Goal: Check status: Check status

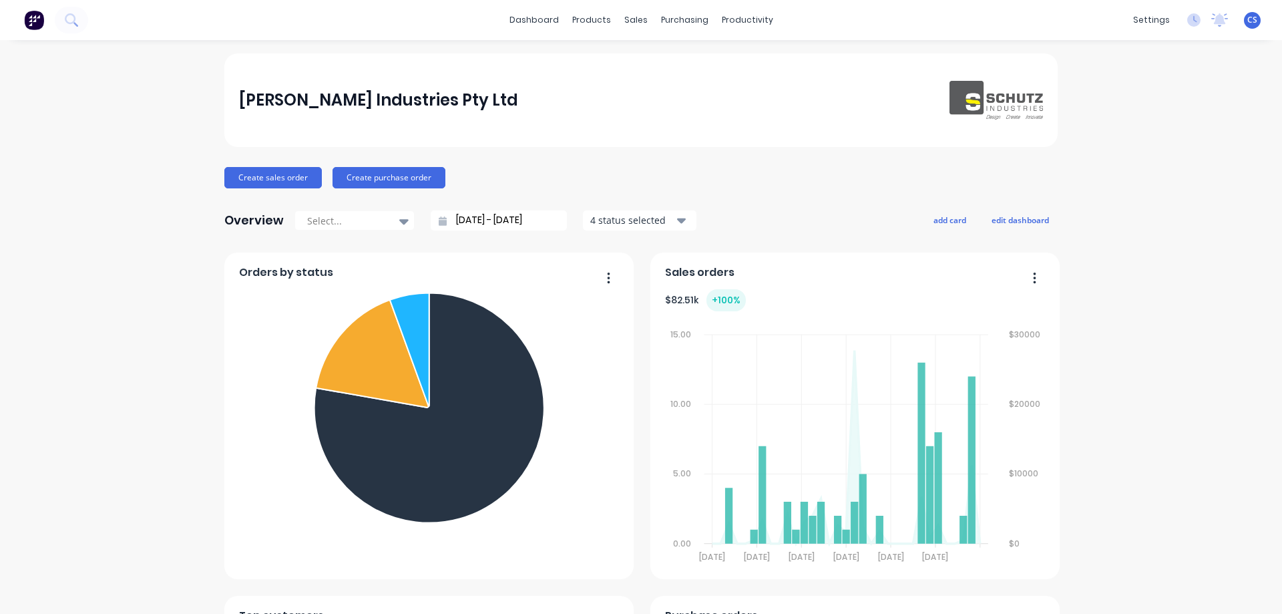
click at [1153, 60] on div "Schutz Industries Pty Ltd Create sales order Create purchase order Overview Sel…" at bounding box center [641, 573] width 1282 height 1040
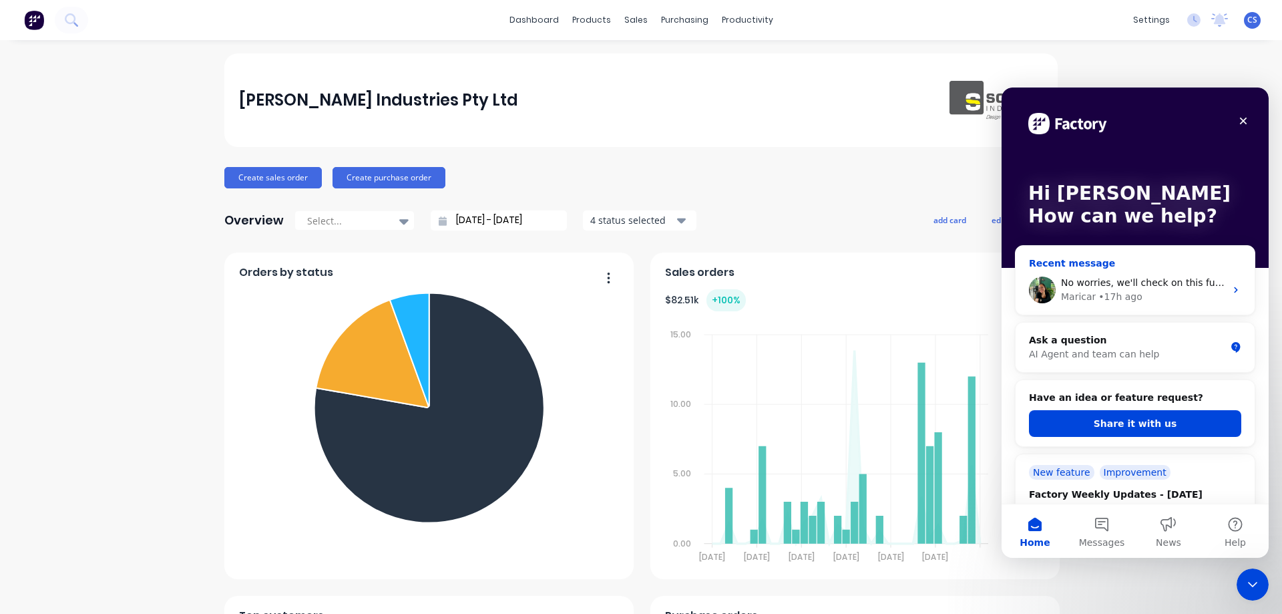
click at [1171, 274] on div "No worries, we'll check on this further. Leave it to us for now I'll let you kn…" at bounding box center [1134, 289] width 239 height 49
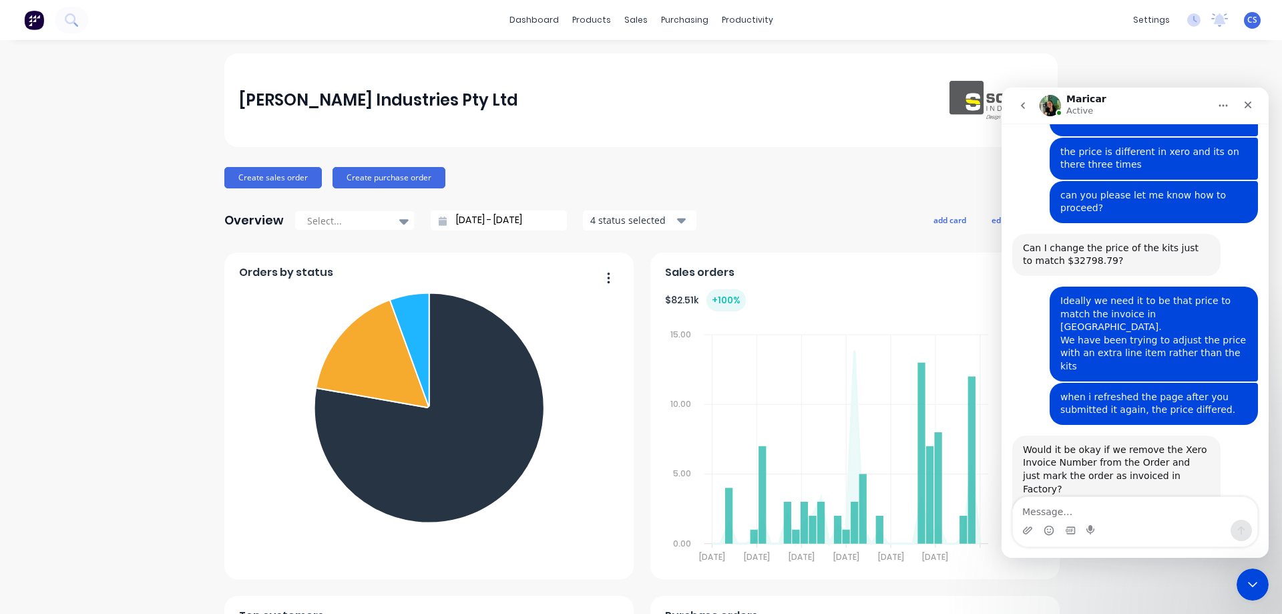
scroll to position [3825, 0]
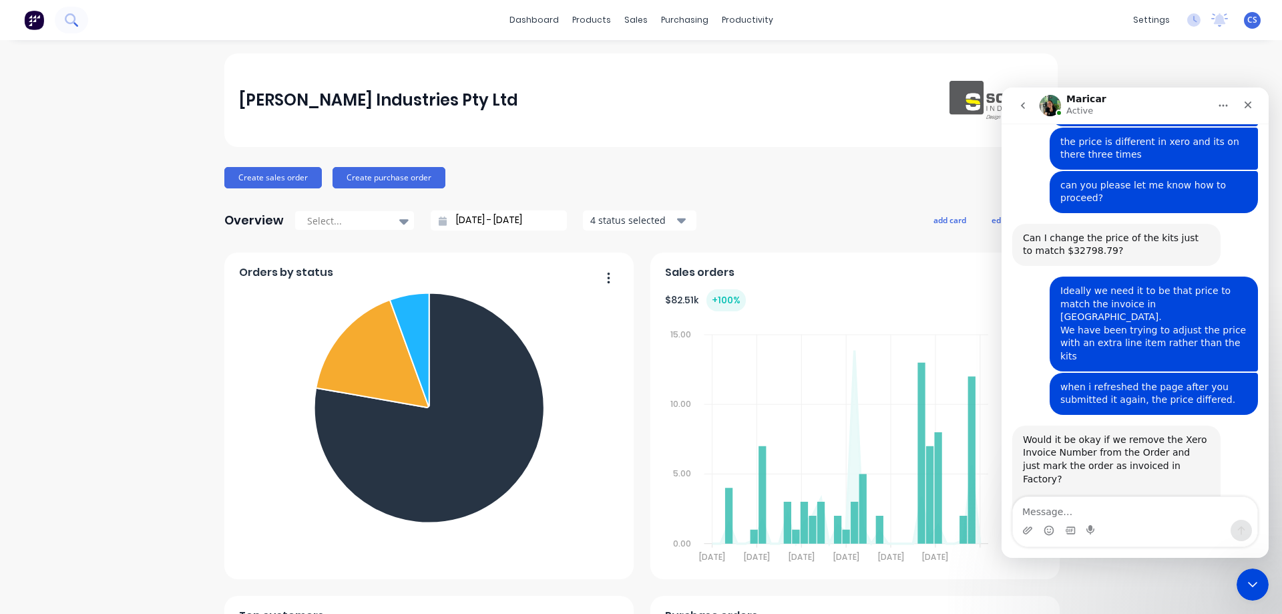
click at [69, 20] on icon at bounding box center [71, 19] width 13 height 13
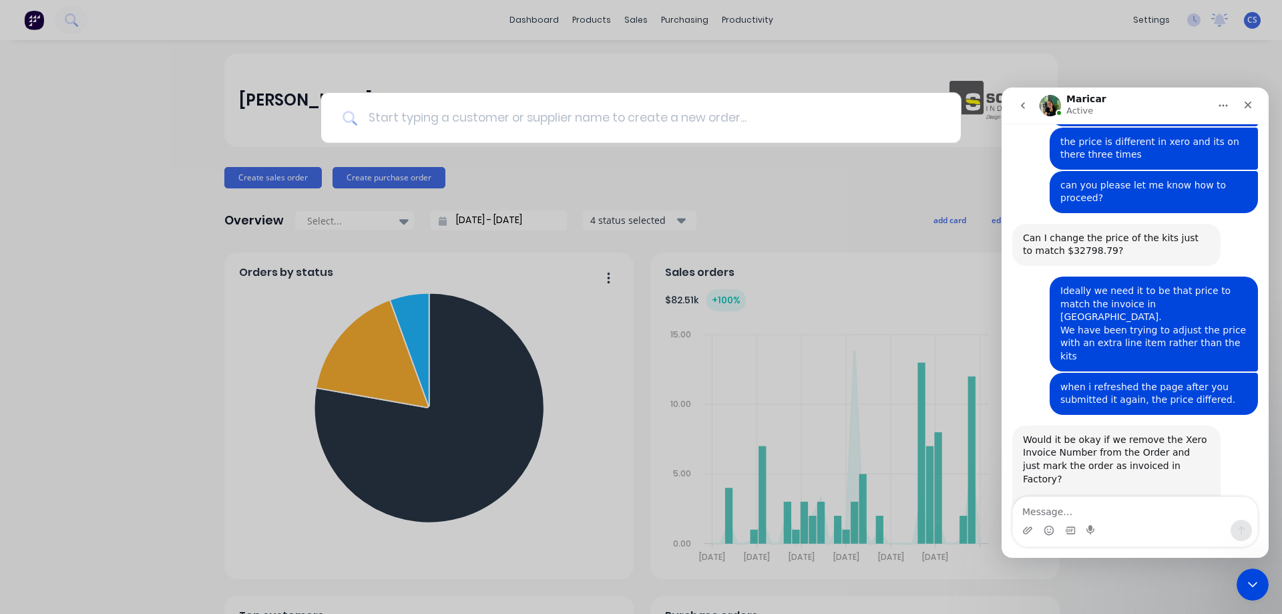
click at [408, 122] on input at bounding box center [648, 118] width 582 height 50
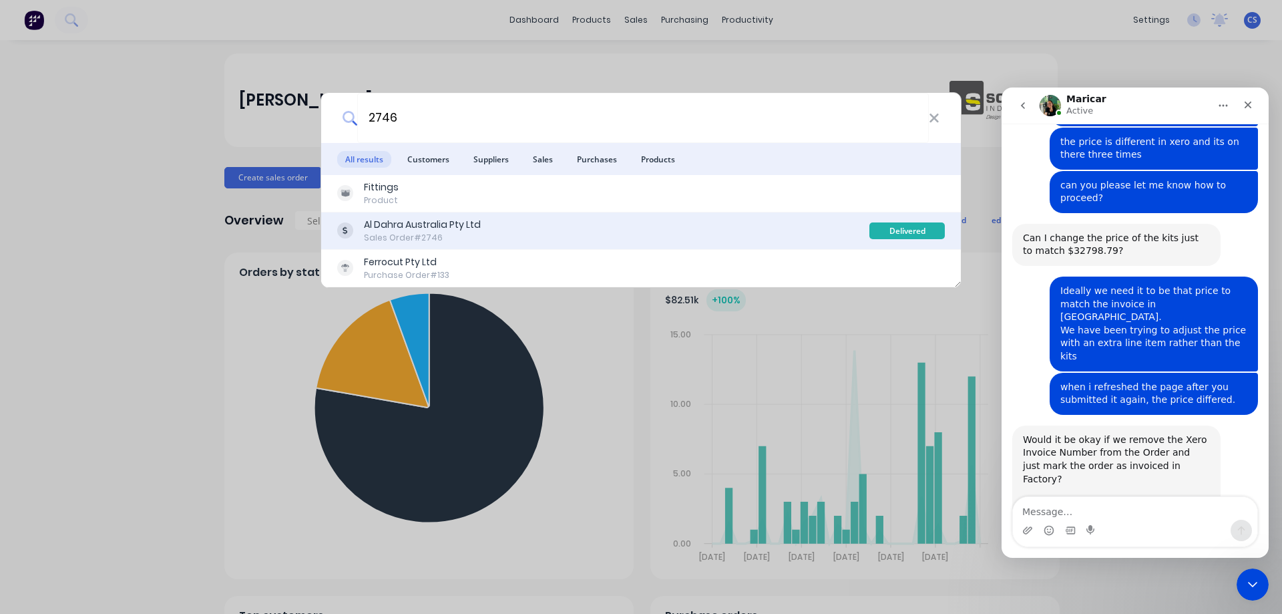
type input "2746"
click at [471, 226] on div "Al Dahra Australia Pty Ltd" at bounding box center [422, 225] width 117 height 14
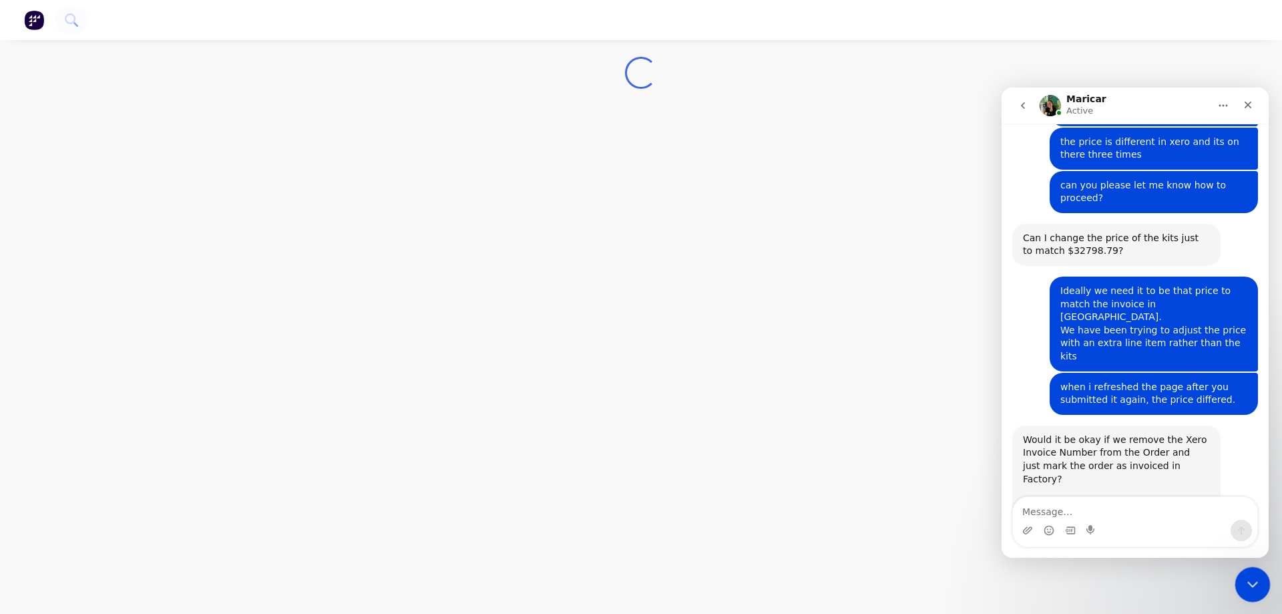
click at [1251, 583] on icon "Close Intercom Messenger" at bounding box center [1250, 582] width 9 height 5
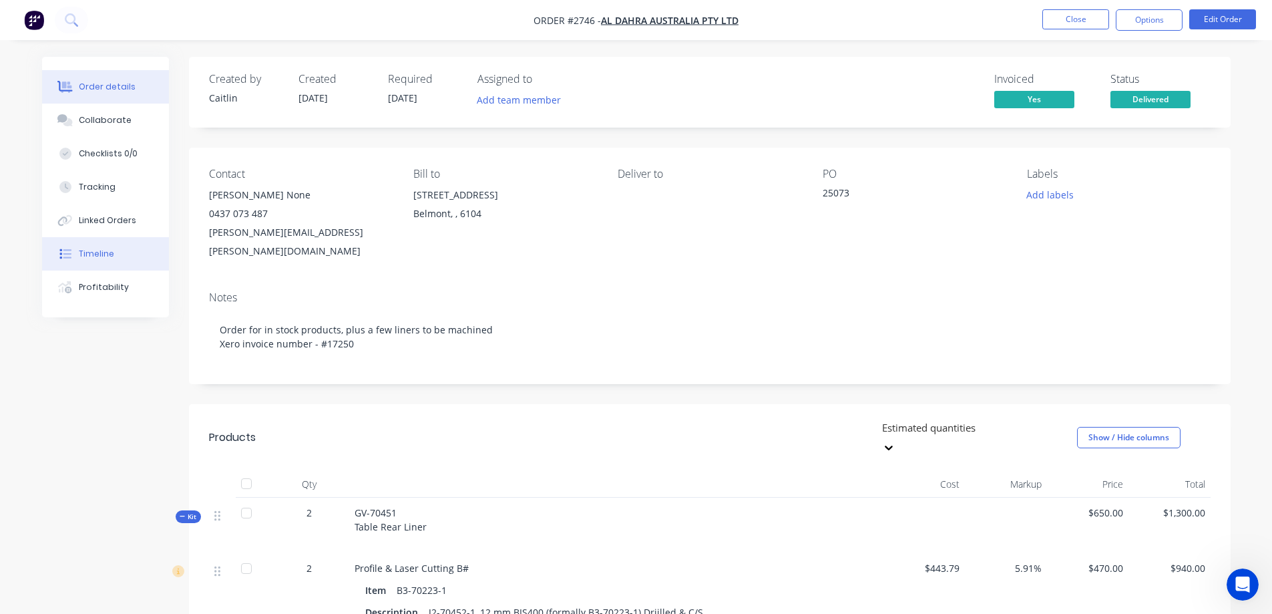
click at [128, 248] on button "Timeline" at bounding box center [105, 253] width 127 height 33
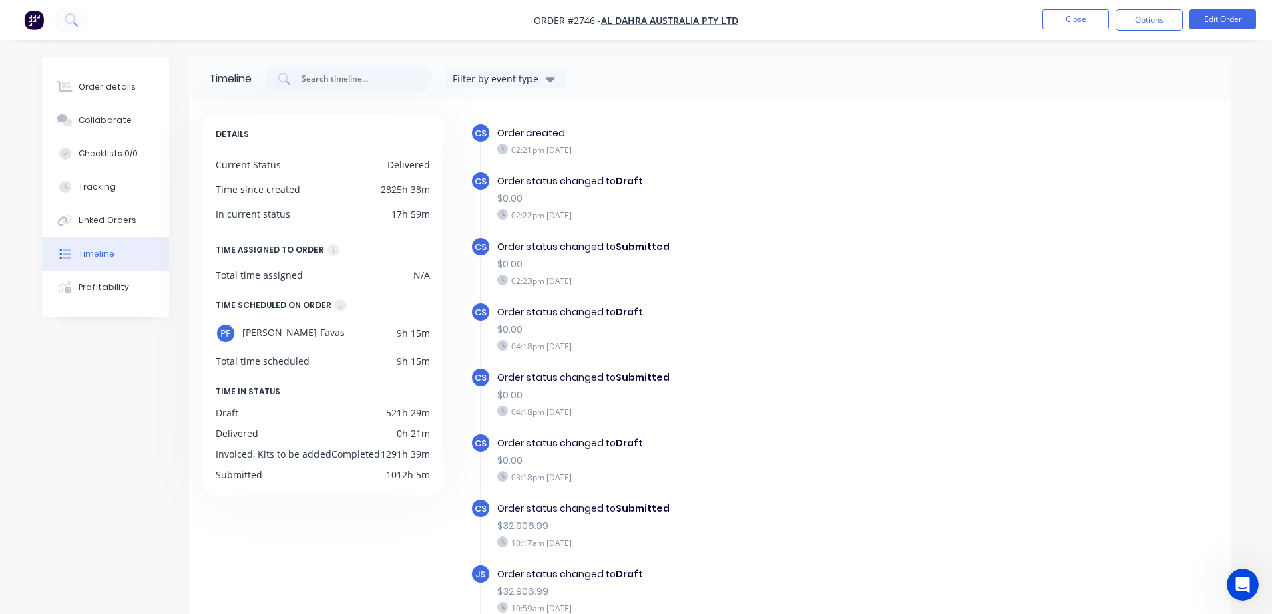
click at [35, 16] on img "button" at bounding box center [34, 20] width 20 height 20
